Goal: Transaction & Acquisition: Book appointment/travel/reservation

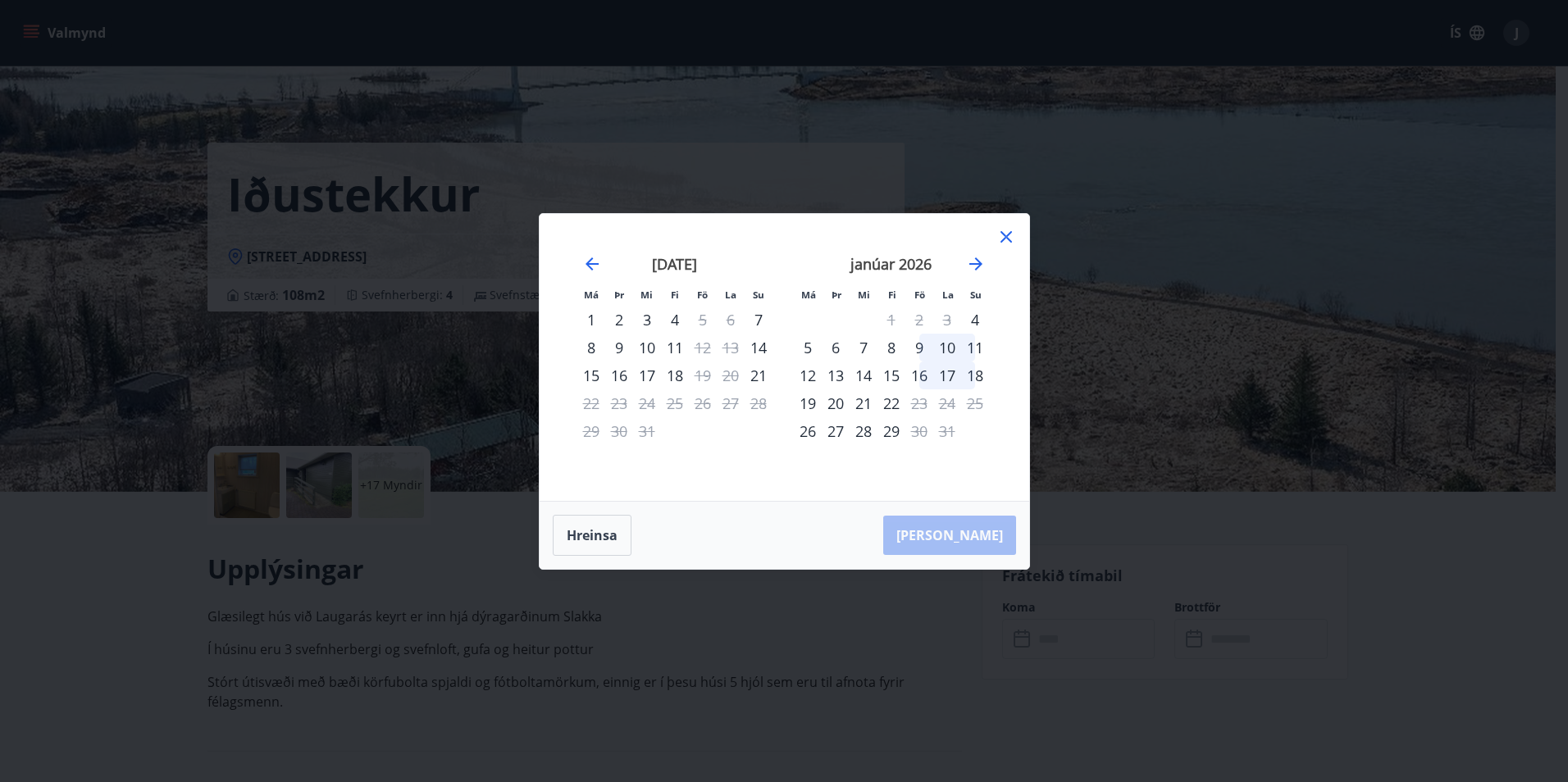
click at [1010, 241] on icon at bounding box center [1005, 237] width 11 height 11
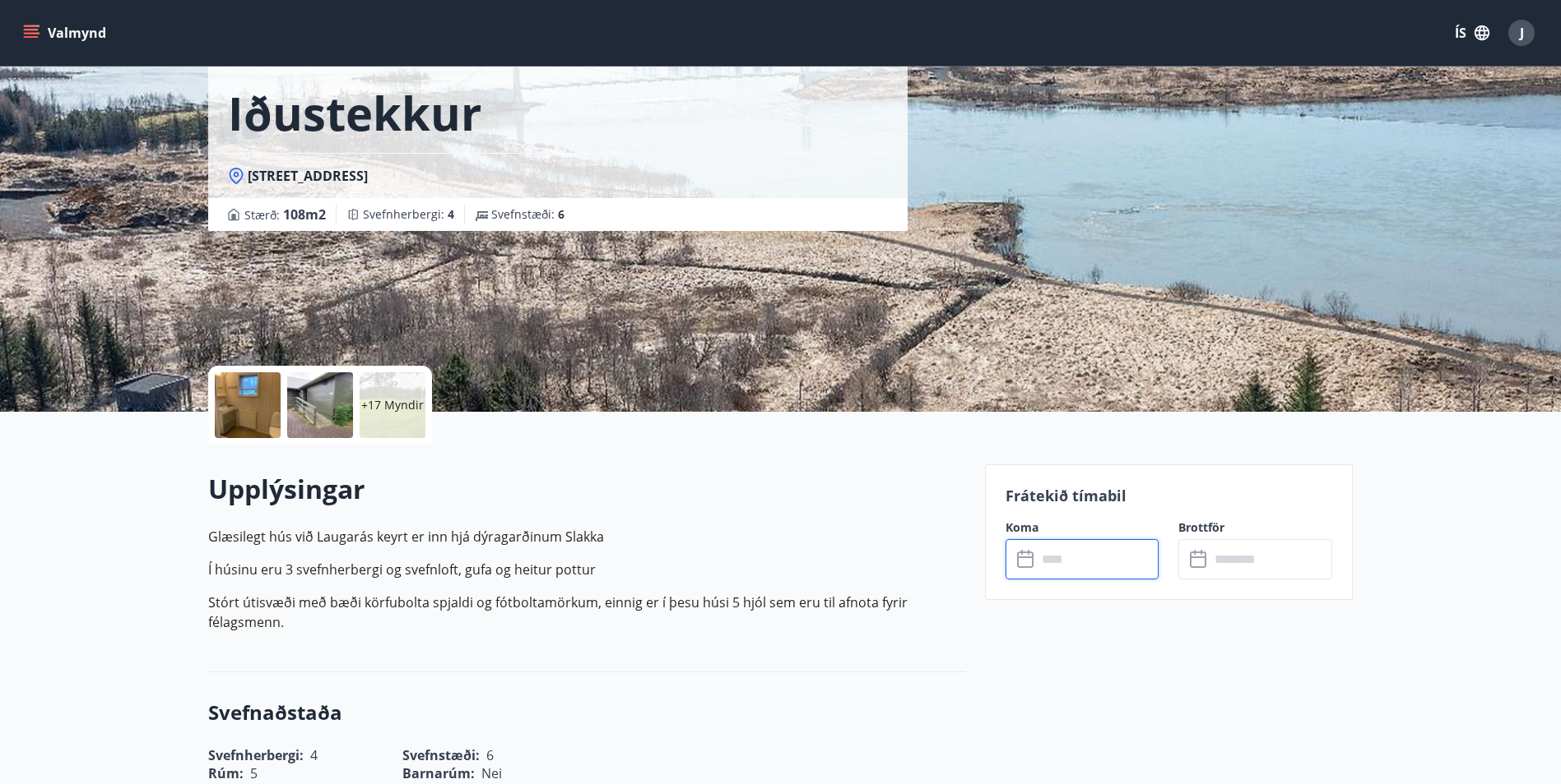
scroll to position [82, 0]
click at [1111, 554] on input "text" at bounding box center [1097, 558] width 122 height 40
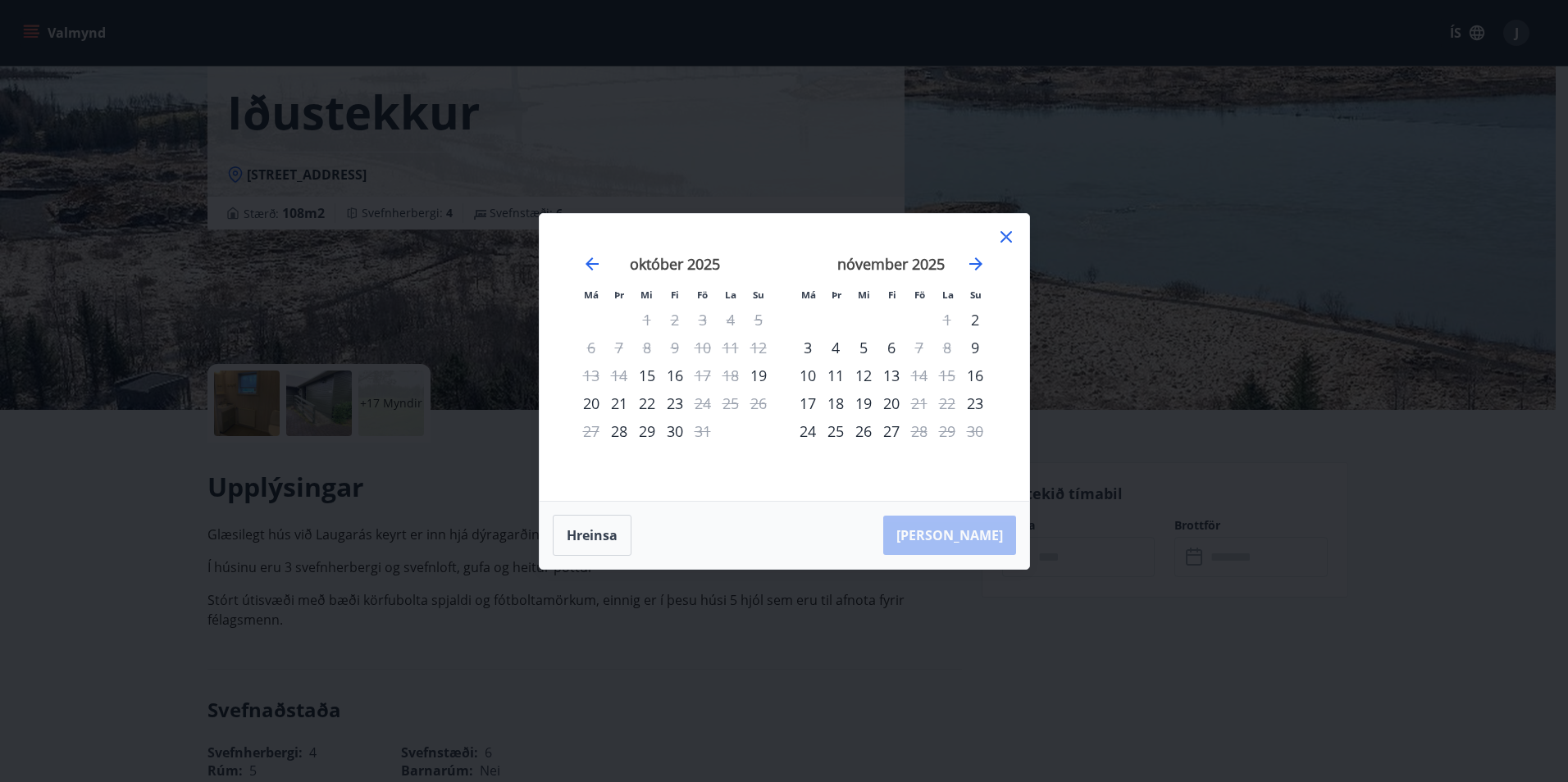
click at [987, 262] on div "nóvember 2025" at bounding box center [890, 270] width 195 height 72
click at [975, 263] on icon "Move forward to switch to the next month." at bounding box center [975, 263] width 13 height 13
click at [926, 379] on div "16" at bounding box center [920, 376] width 28 height 28
click at [980, 375] on div "18" at bounding box center [975, 376] width 28 height 28
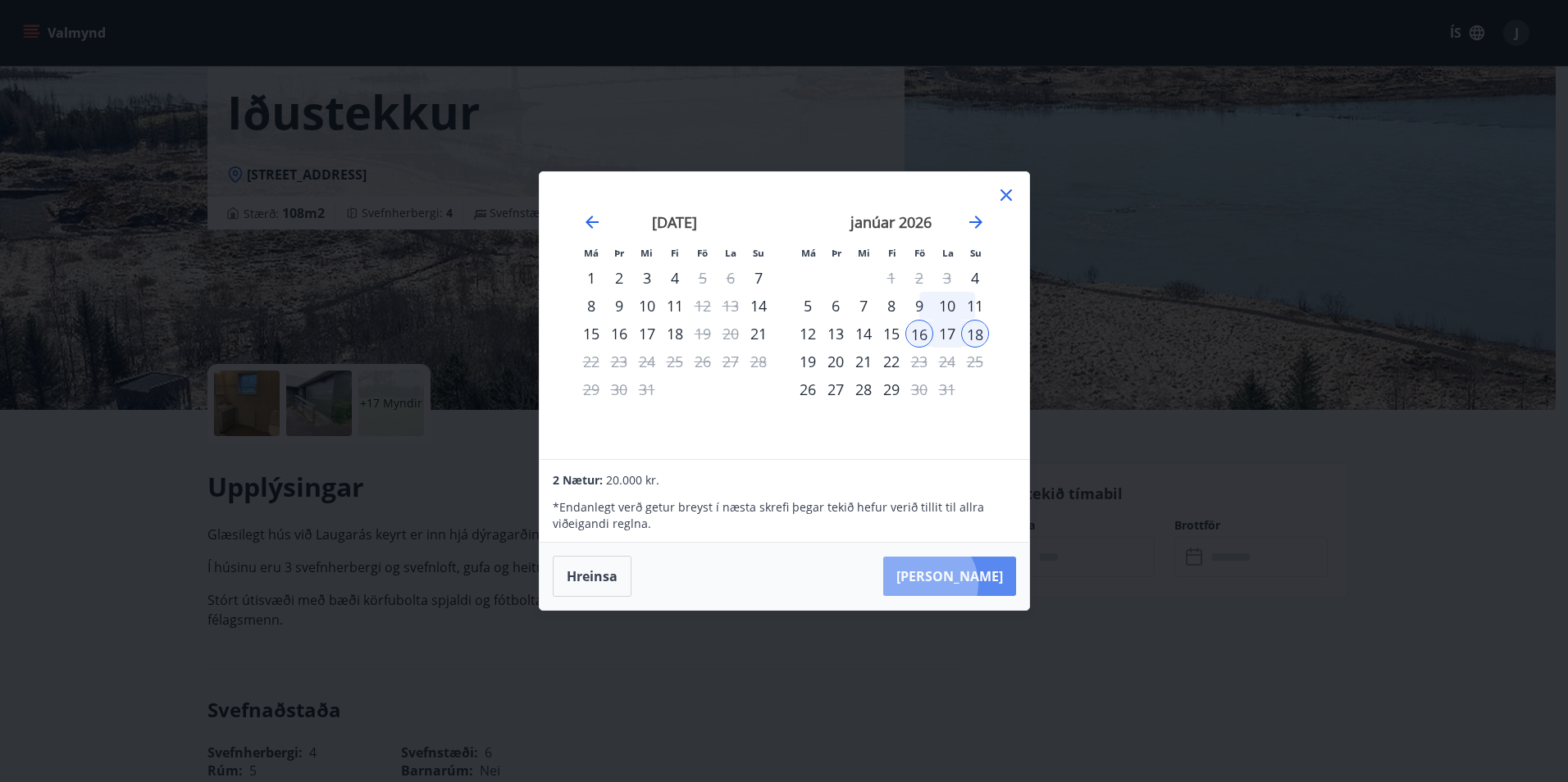
click at [978, 584] on button "[PERSON_NAME]" at bounding box center [950, 576] width 133 height 40
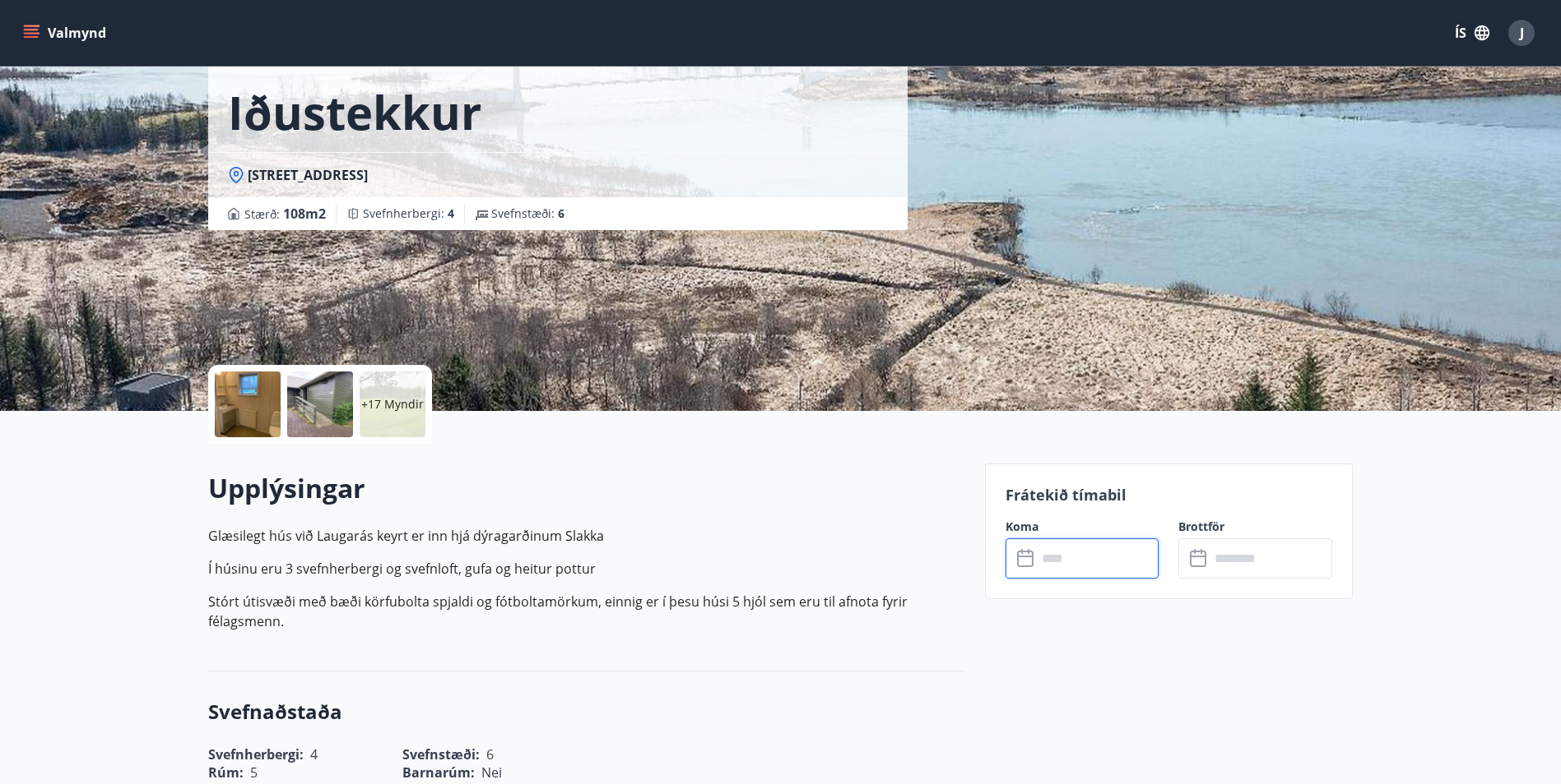
type input "******"
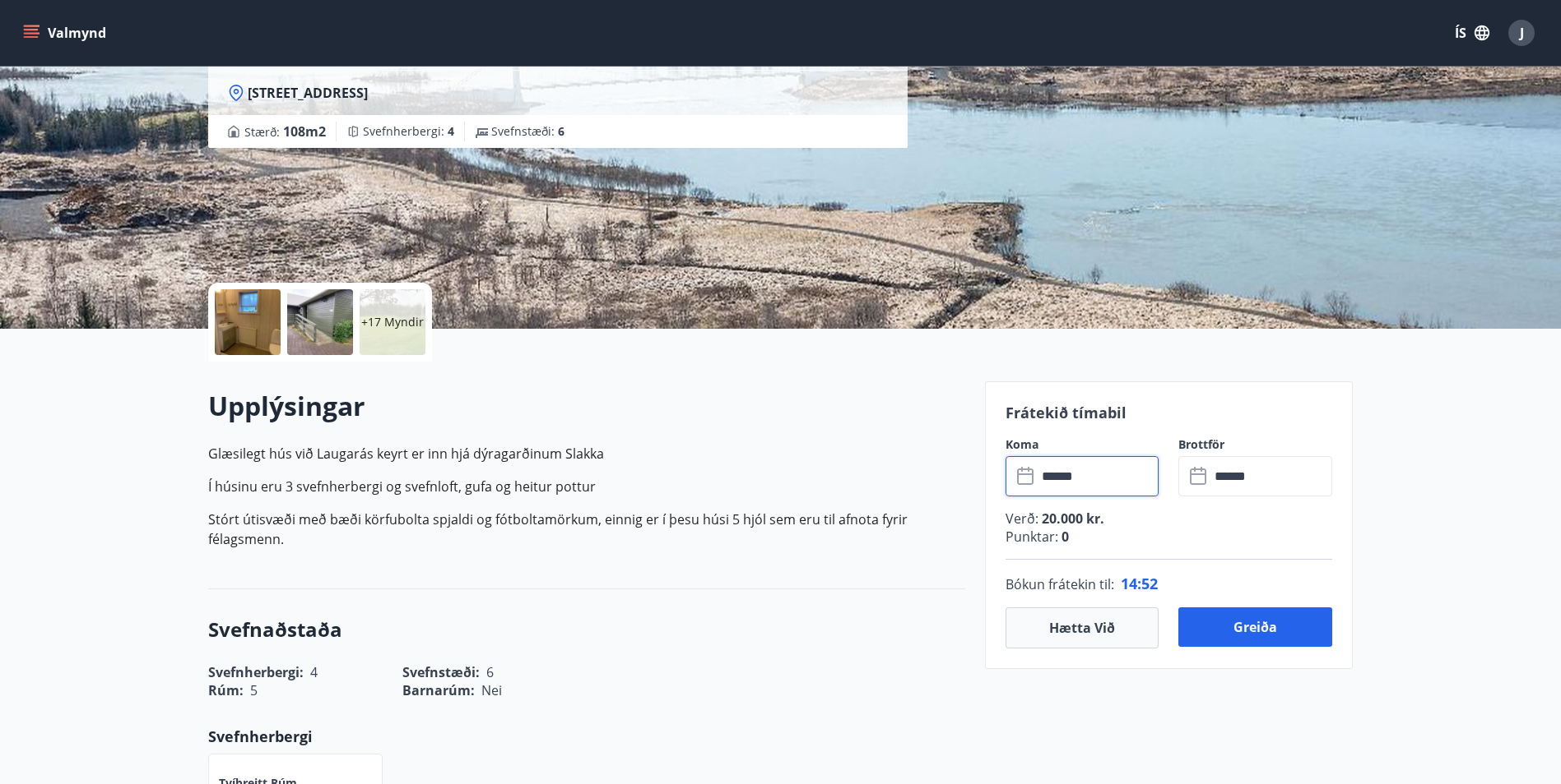
scroll to position [246, 0]
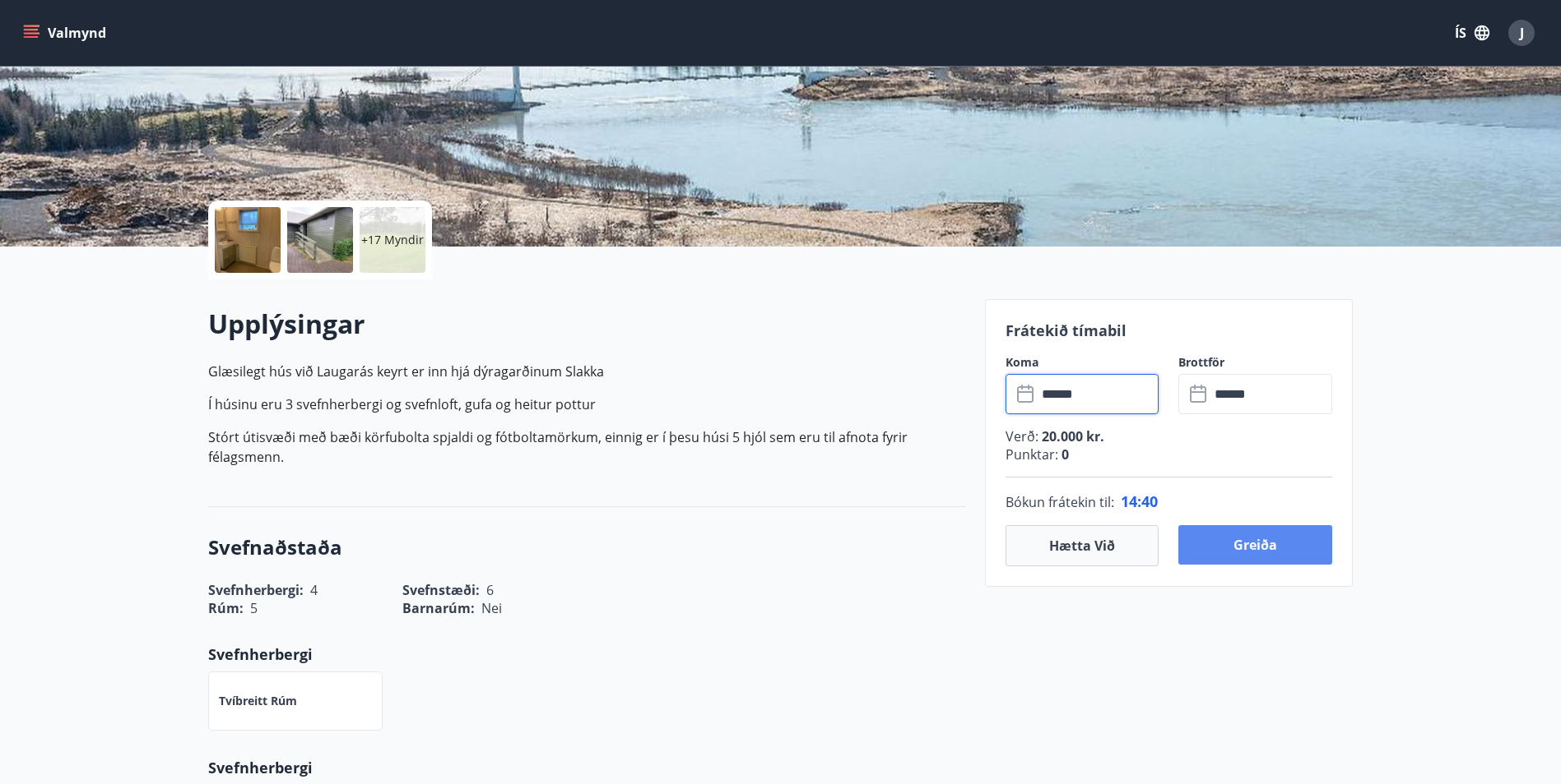
click at [1240, 551] on button "Greiða" at bounding box center [1255, 545] width 154 height 40
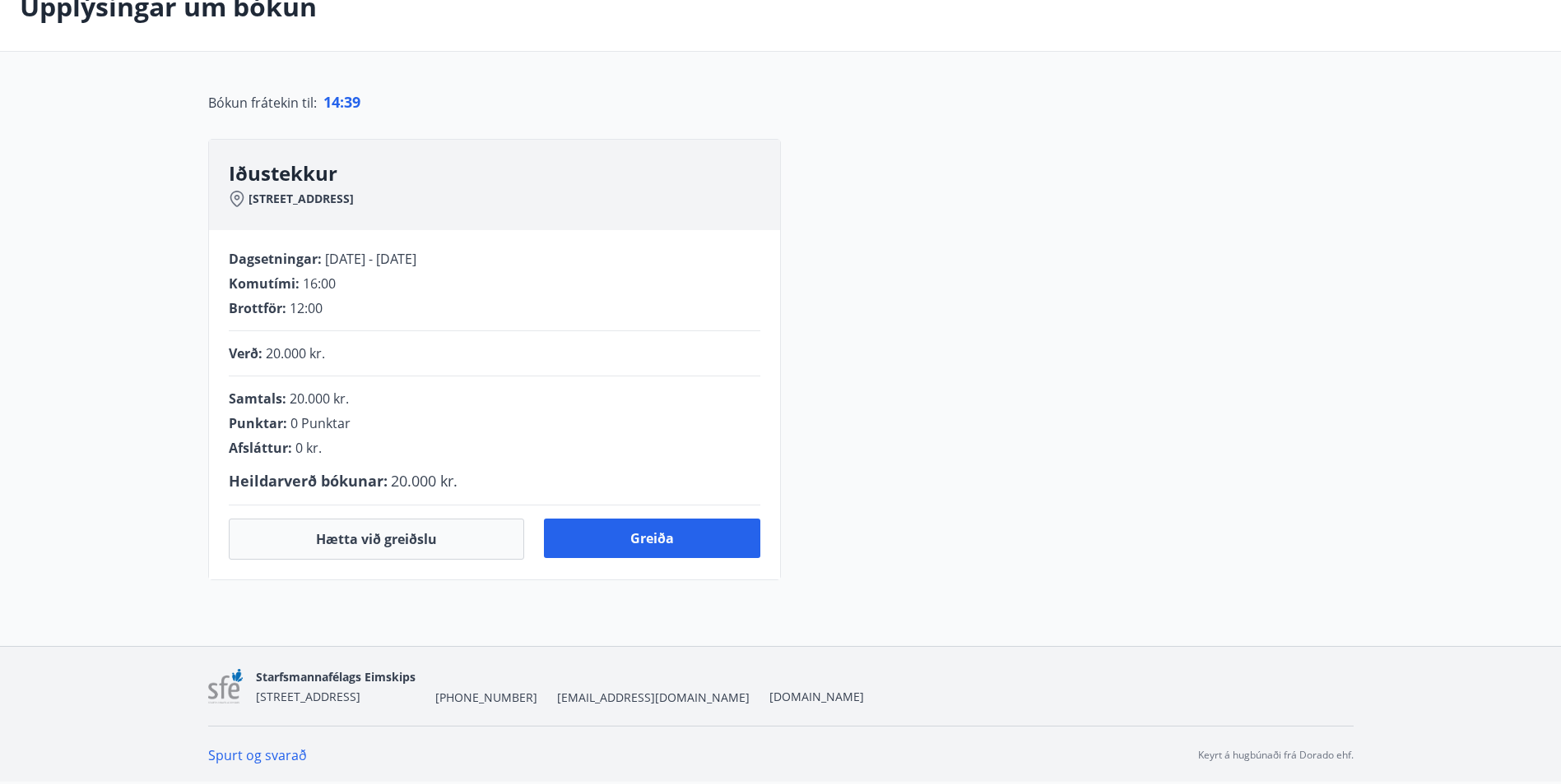
scroll to position [246, 0]
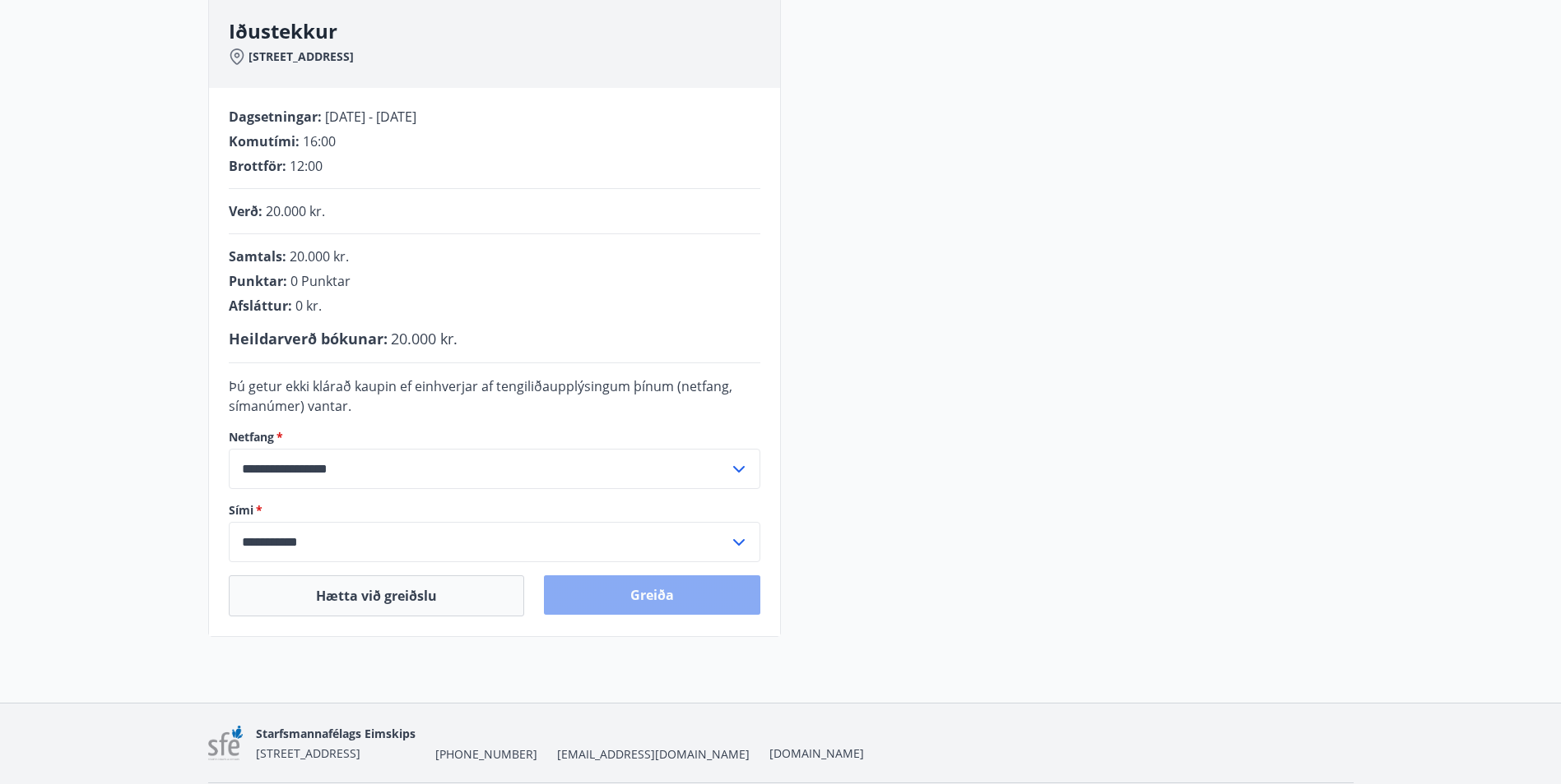
click at [689, 589] on button "Greiða" at bounding box center [652, 595] width 216 height 40
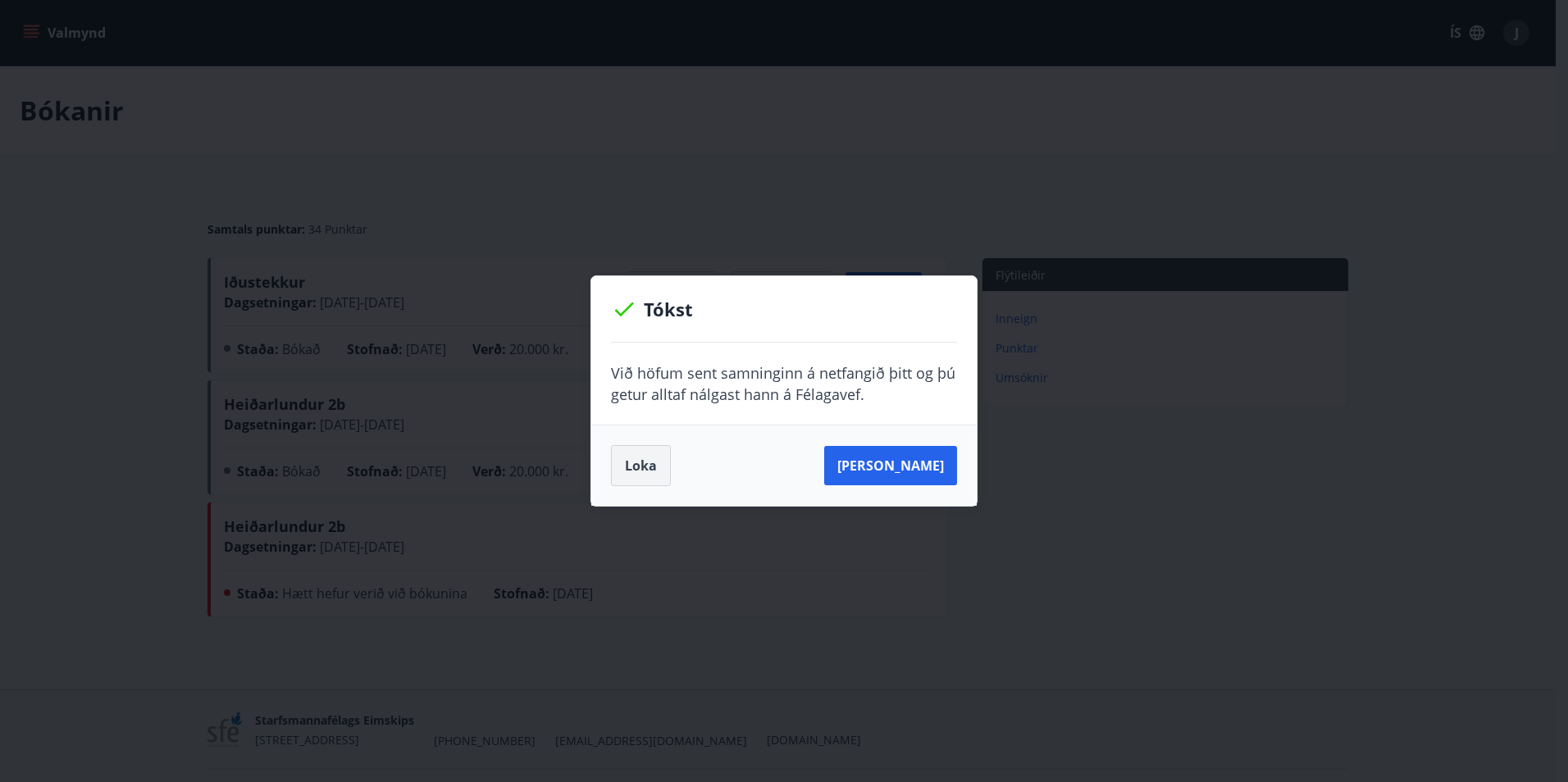
click at [642, 475] on button "Loka" at bounding box center [640, 466] width 60 height 41
